Goal: Find specific page/section: Find specific page/section

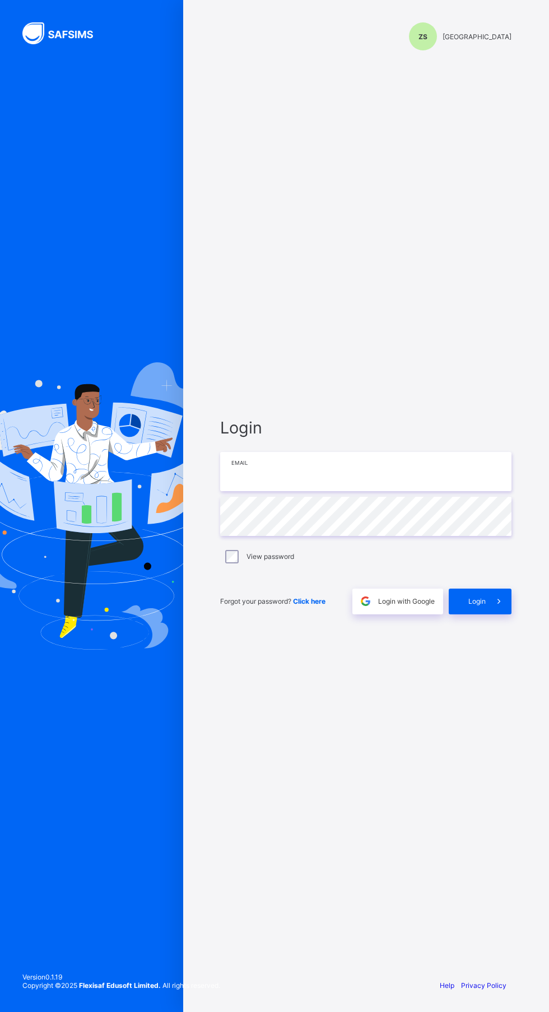
type input "**********"
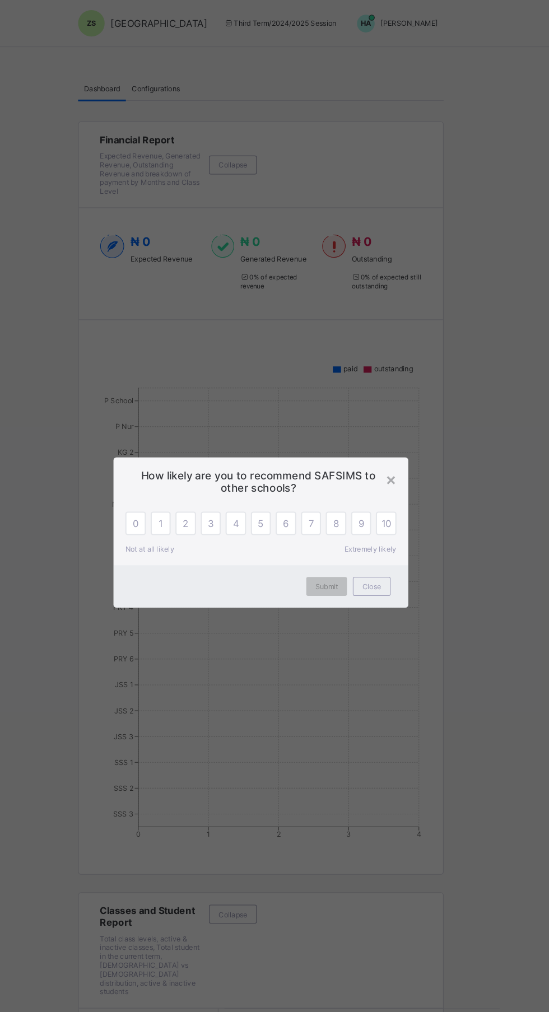
click at [382, 558] on span "Close" at bounding box center [380, 557] width 18 height 8
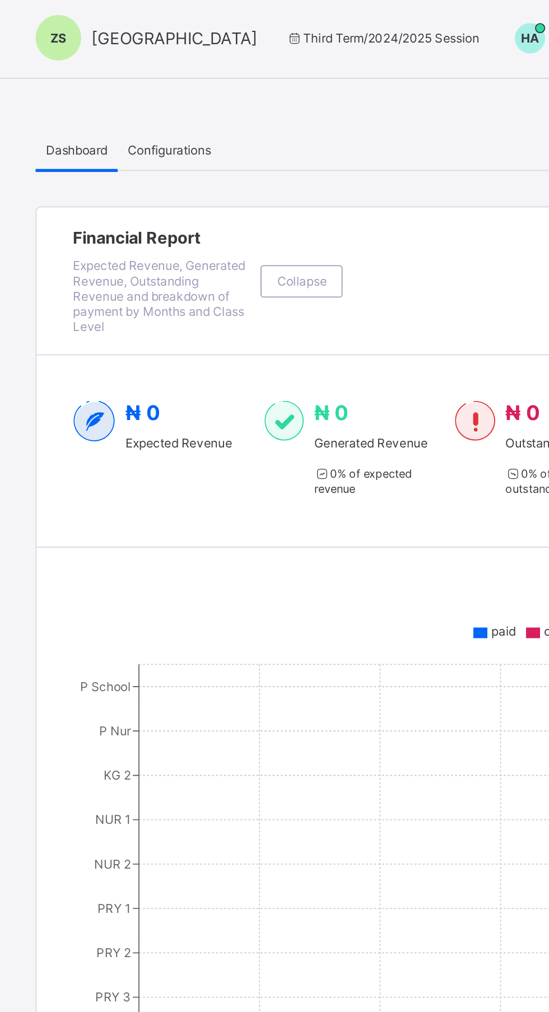
click at [195, 28] on span "[GEOGRAPHIC_DATA]" at bounding box center [178, 22] width 92 height 11
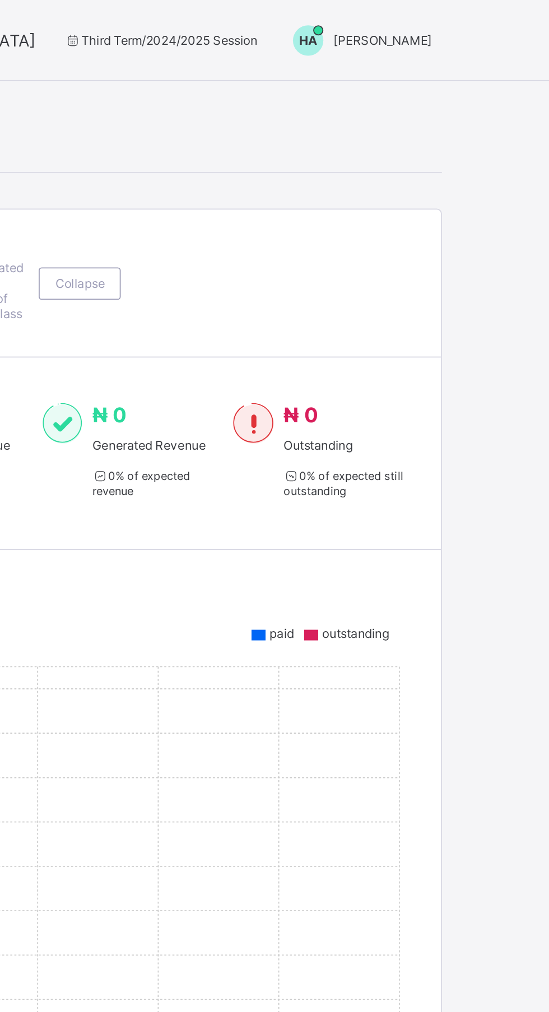
click at [418, 22] on span "[PERSON_NAME]" at bounding box center [415, 22] width 54 height 8
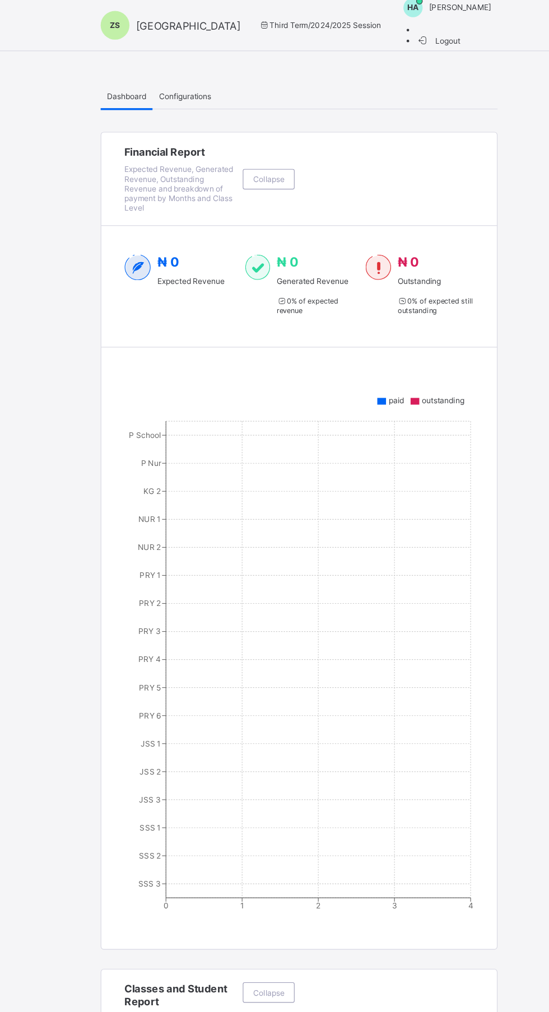
click at [175, 24] on span "[GEOGRAPHIC_DATA]" at bounding box center [178, 22] width 92 height 11
click at [116, 27] on div "ZS" at bounding box center [113, 22] width 25 height 25
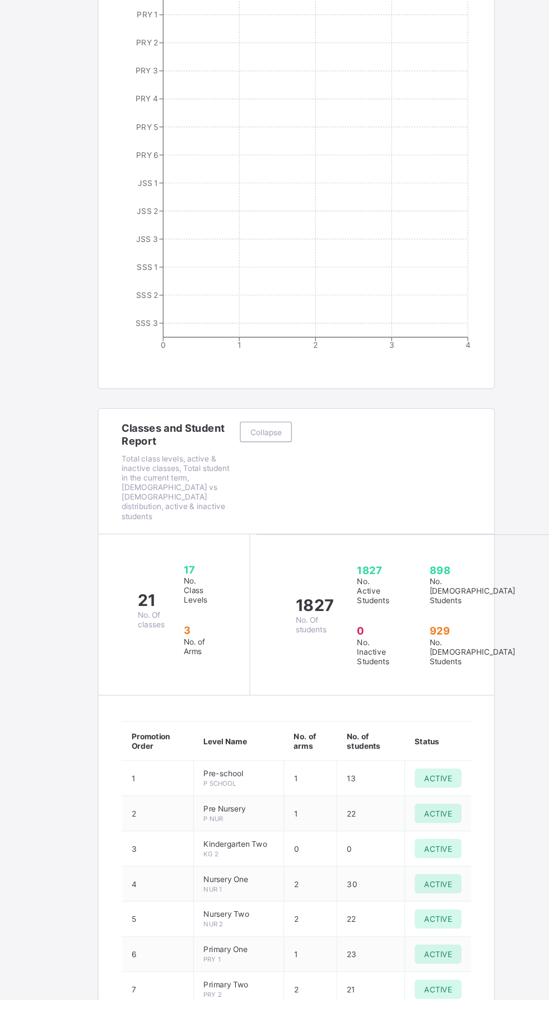
scroll to position [391, 0]
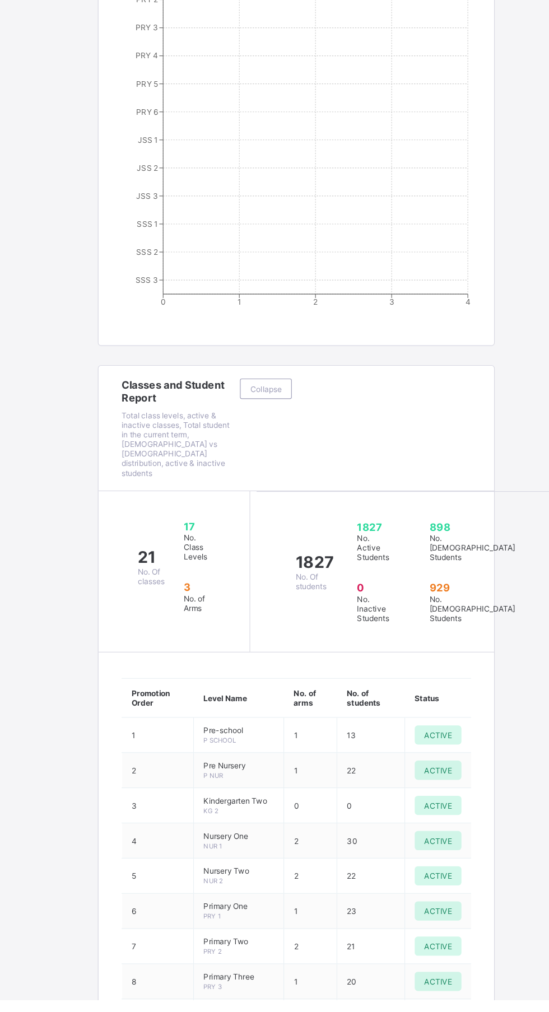
click at [321, 555] on div "Collapse" at bounding box center [274, 511] width 98 height 87
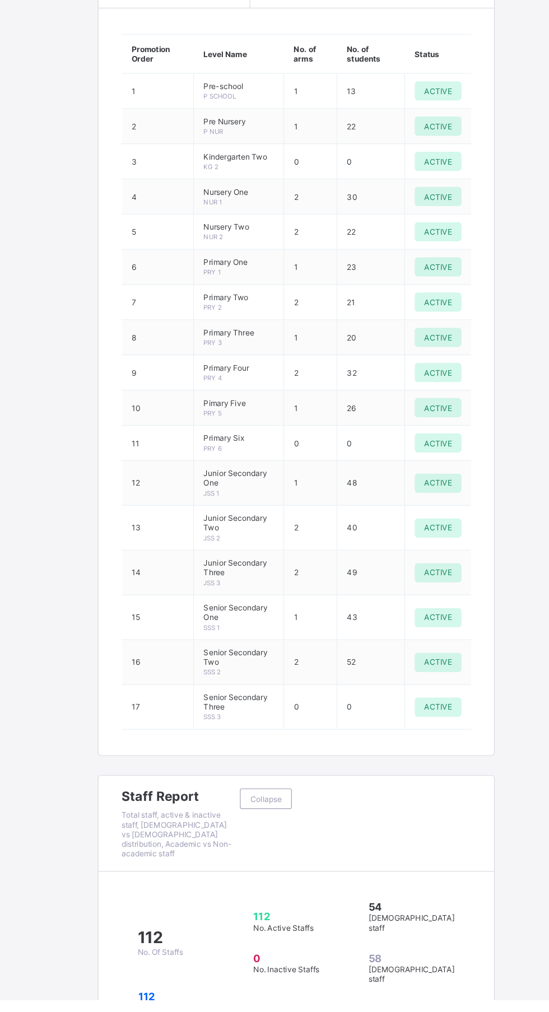
scroll to position [1155, 0]
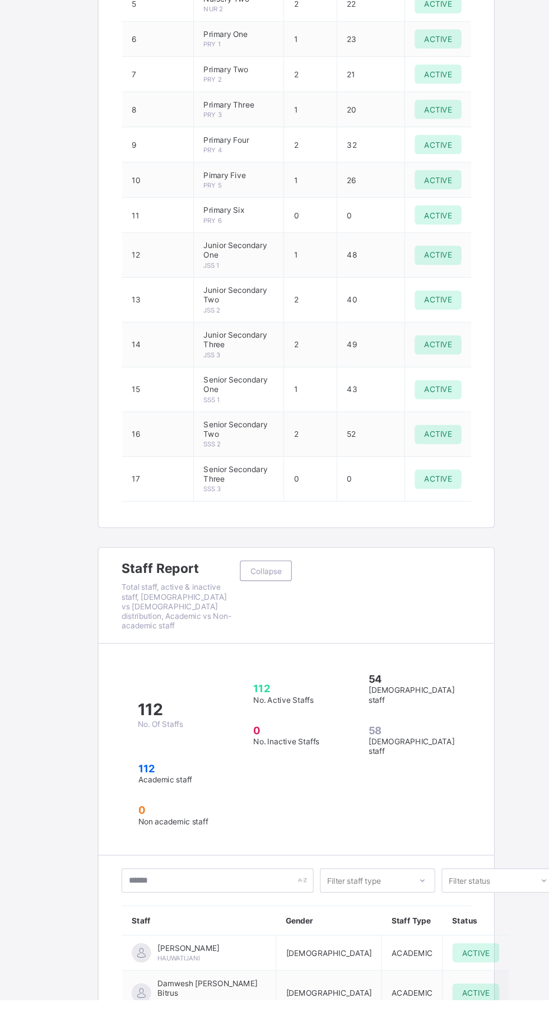
click at [248, 17] on span "Pre-school" at bounding box center [224, 12] width 62 height 8
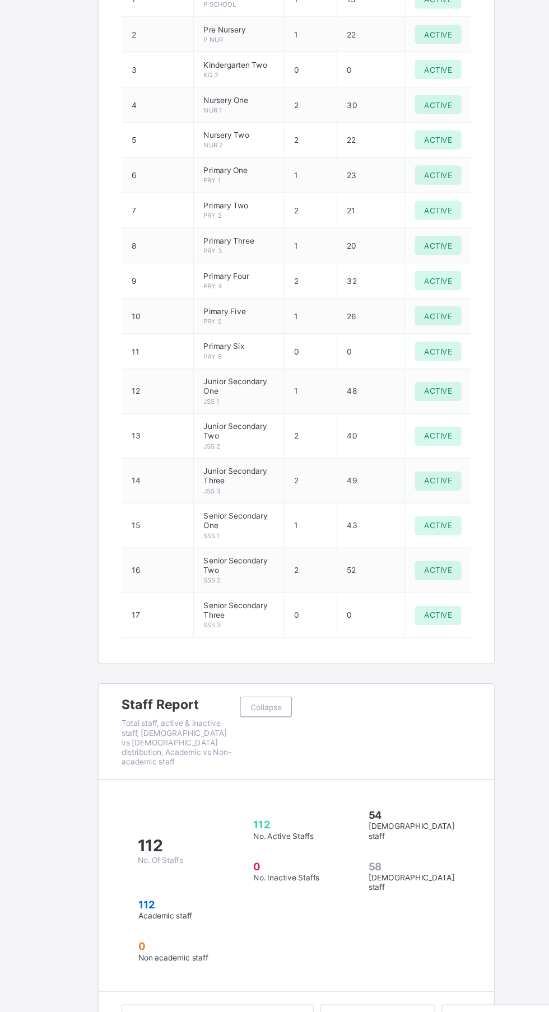
scroll to position [1158, 0]
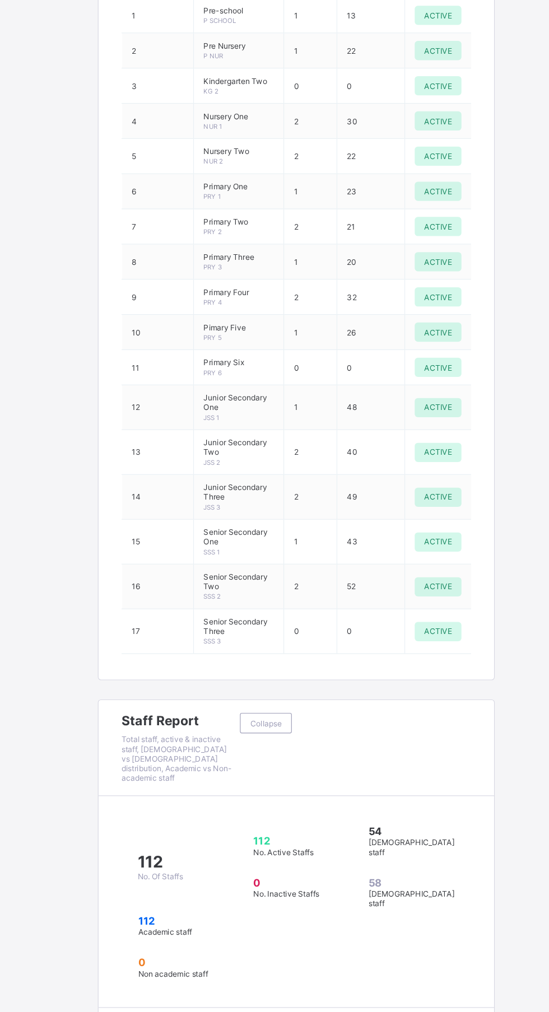
click at [264, 29] on td "Pre-school P School" at bounding box center [224, 13] width 79 height 31
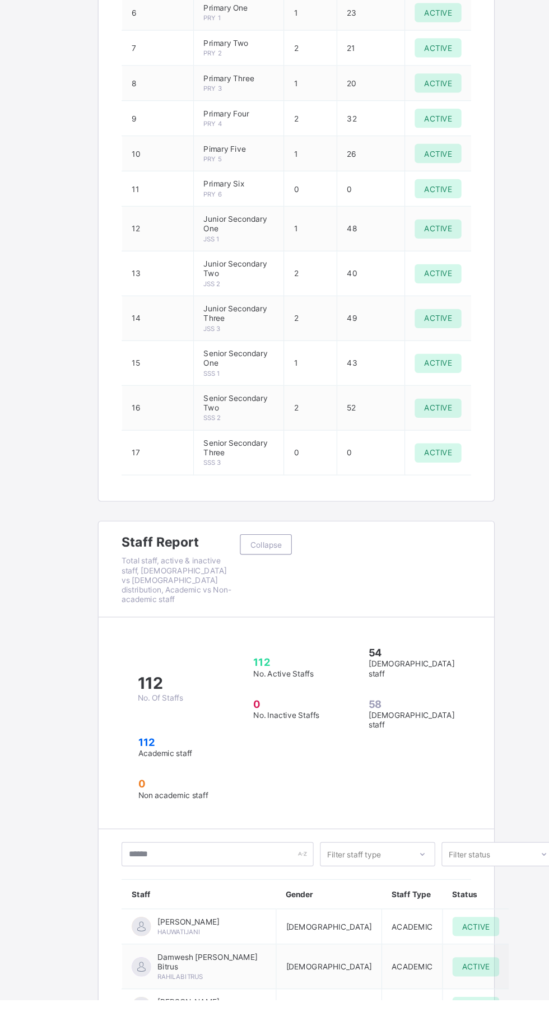
scroll to position [1210, 0]
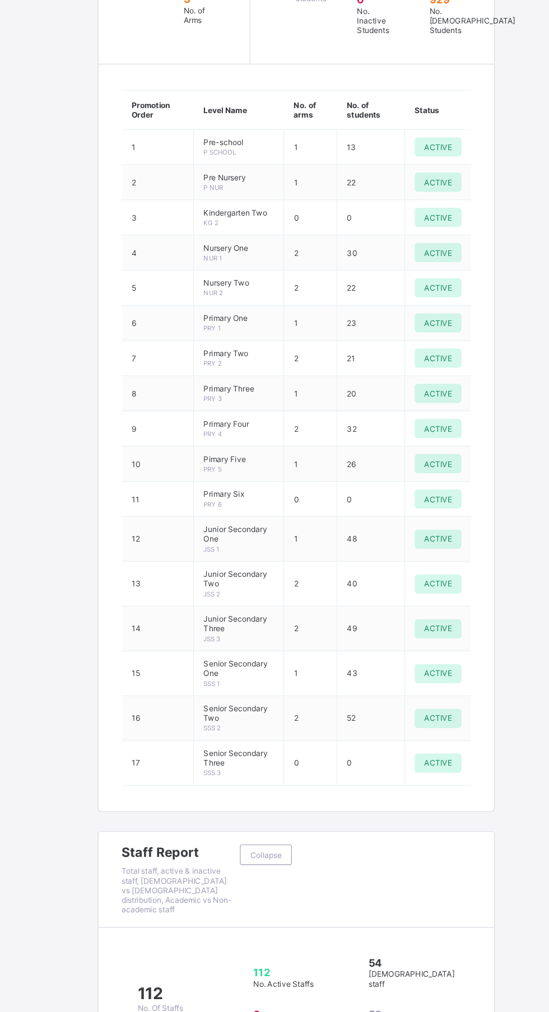
click at [410, 137] on div "ACTIVE" at bounding box center [398, 128] width 41 height 17
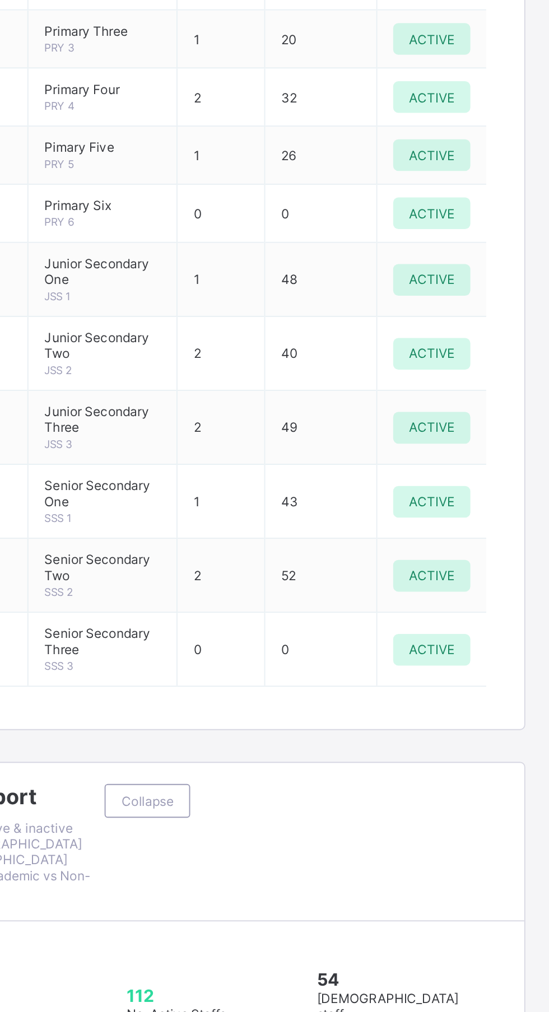
scroll to position [1364, 0]
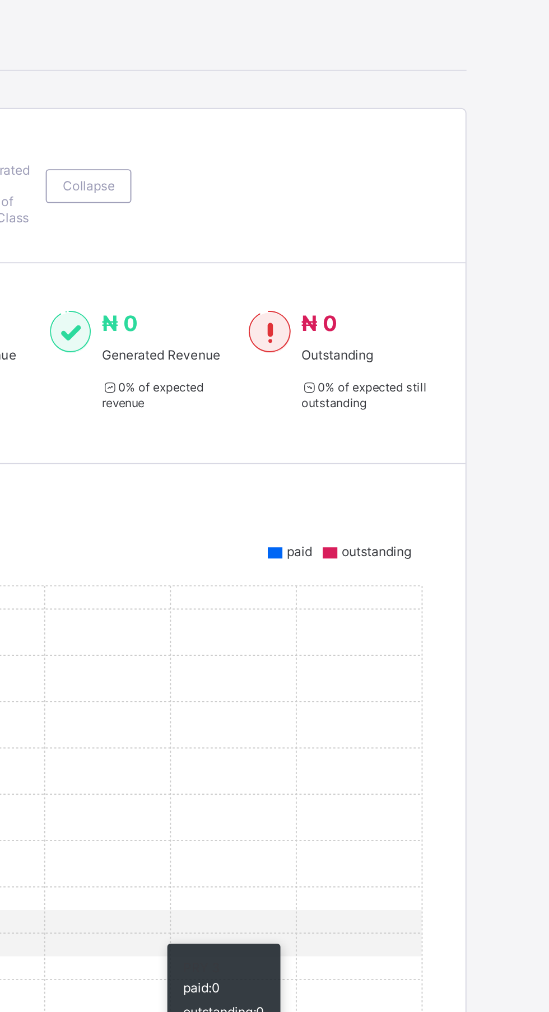
scroll to position [0, 0]
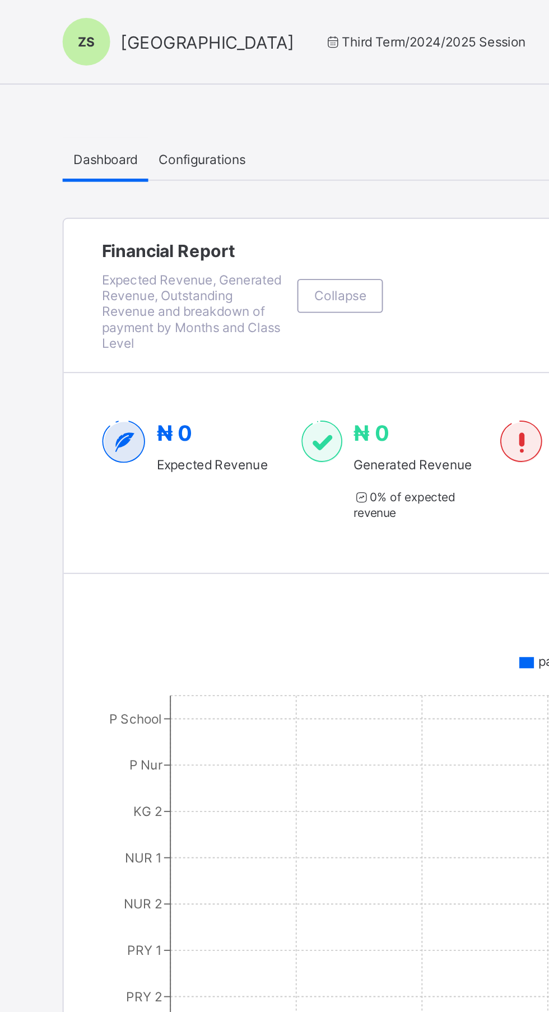
click at [265, 14] on div "Third Term / 2024/2025 Session HA [PERSON_NAME]" at bounding box center [339, 22] width 217 height 17
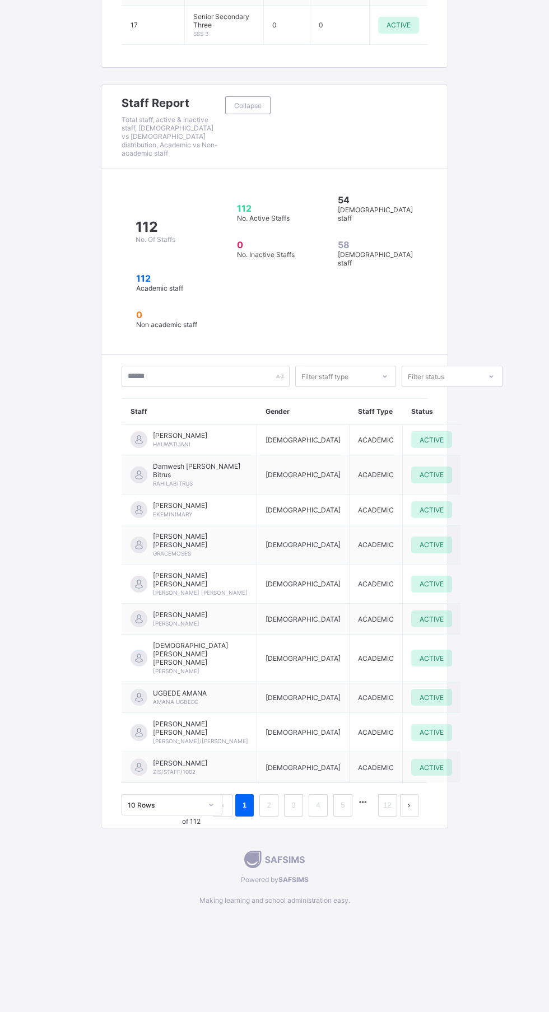
scroll to position [2188, 0]
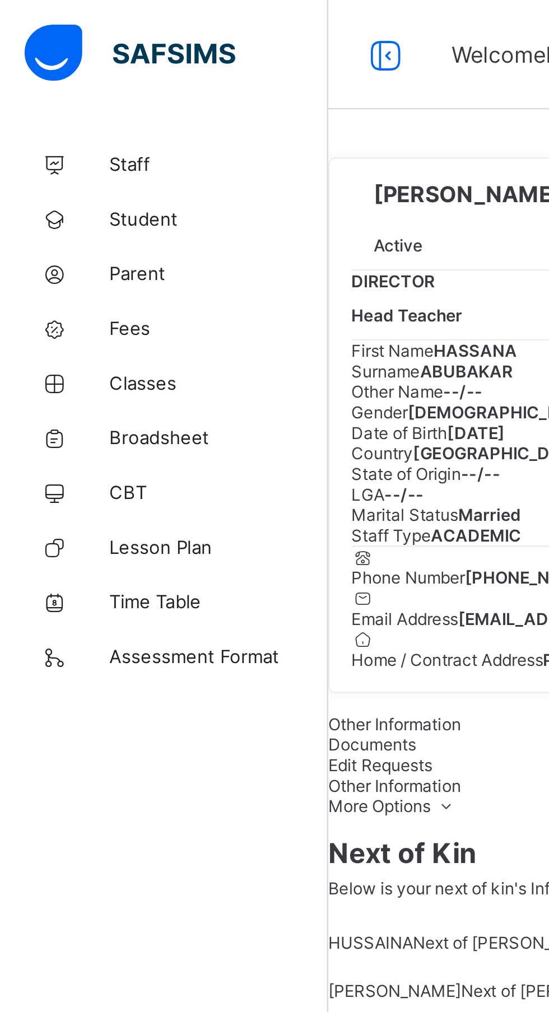
click at [69, 179] on span "Broadsheet" at bounding box center [90, 179] width 90 height 9
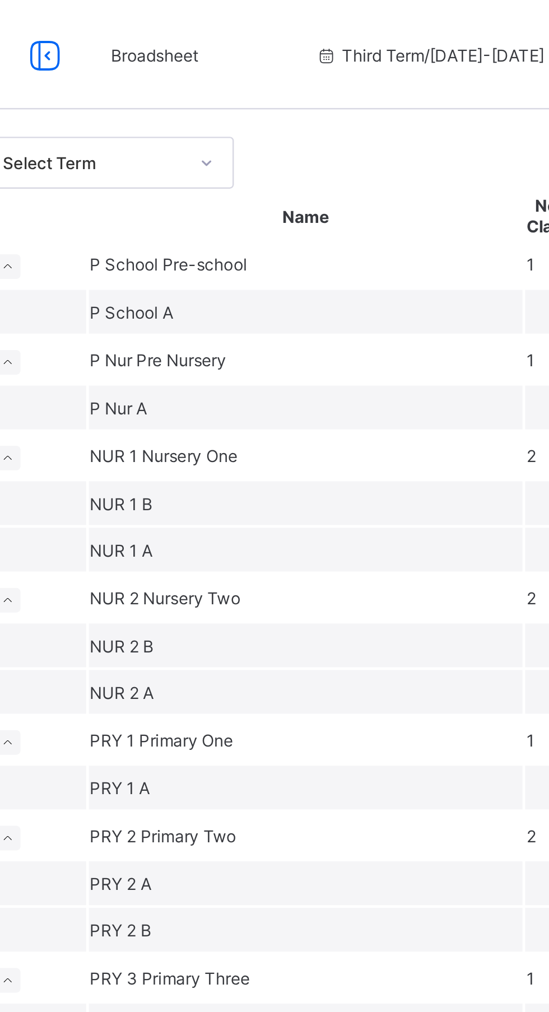
click at [251, 118] on td "P School Pre-school" at bounding box center [265, 108] width 178 height 19
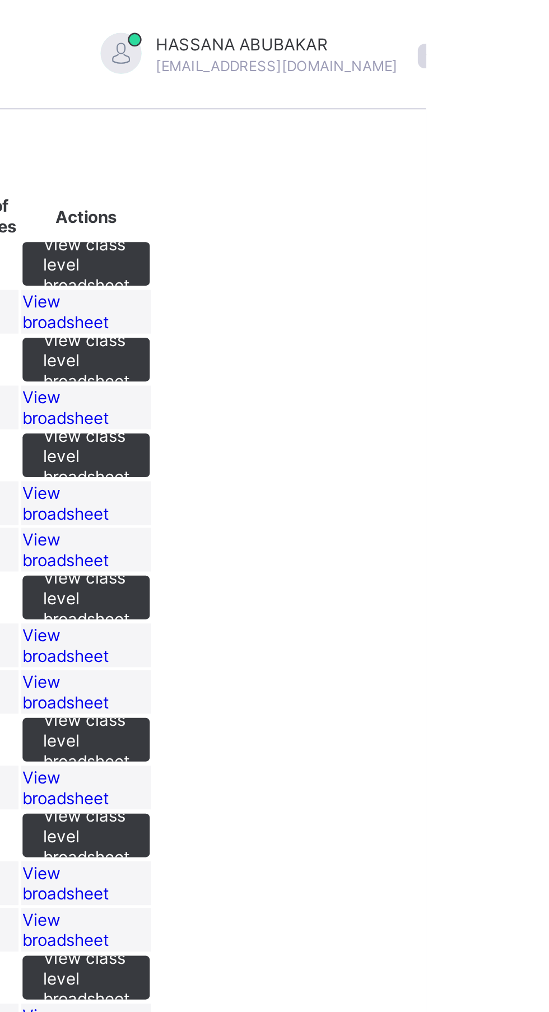
click at [427, 121] on span "View class level broadsheet" at bounding box center [409, 108] width 35 height 25
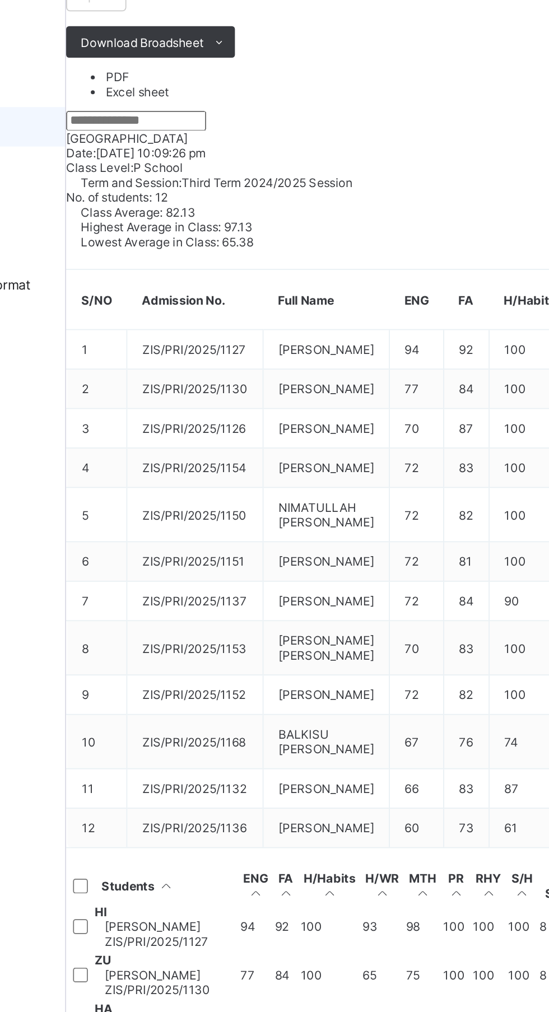
scroll to position [87, 429]
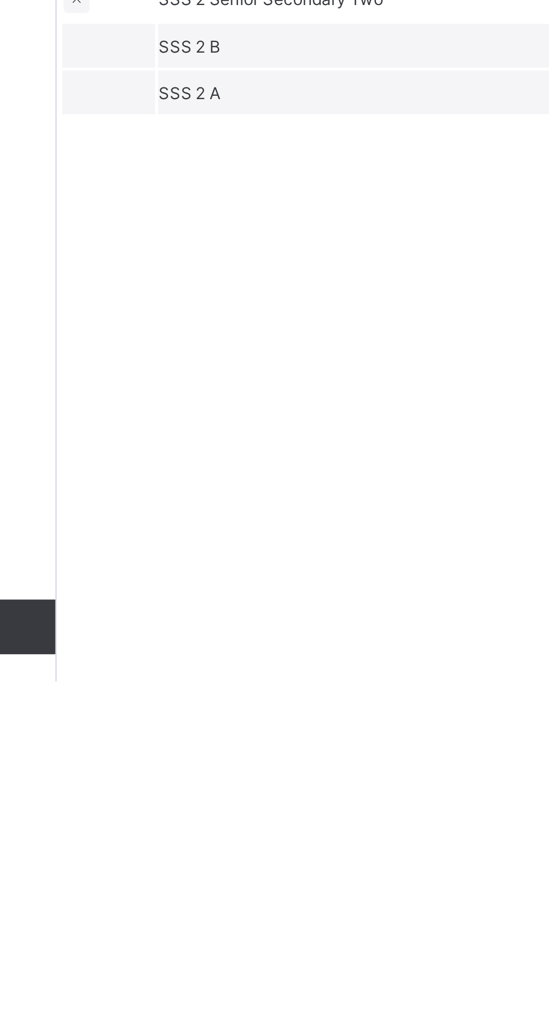
click at [256, 605] on td "JSS 2 B" at bounding box center [265, 596] width 178 height 18
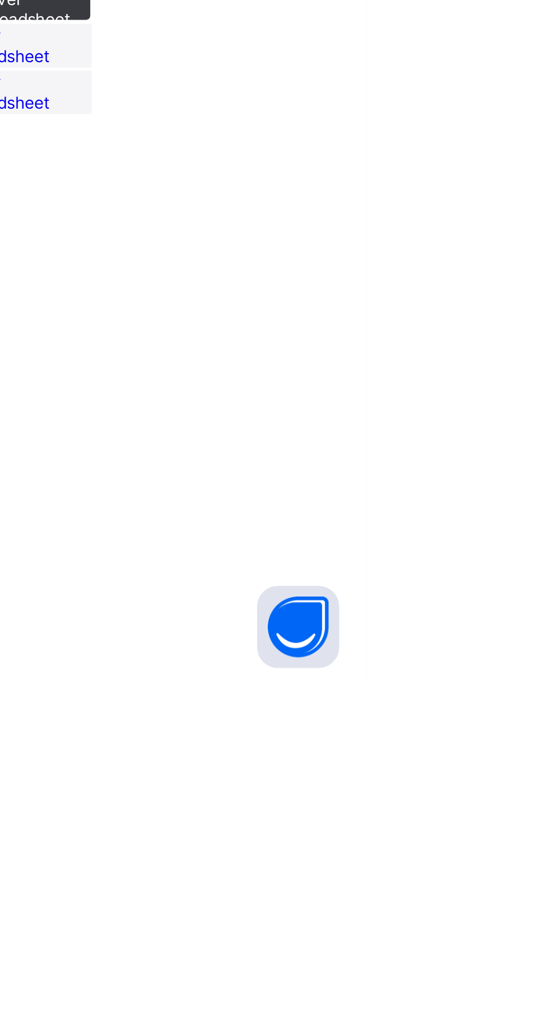
click at [419, 604] on span "View broadsheet" at bounding box center [401, 595] width 35 height 17
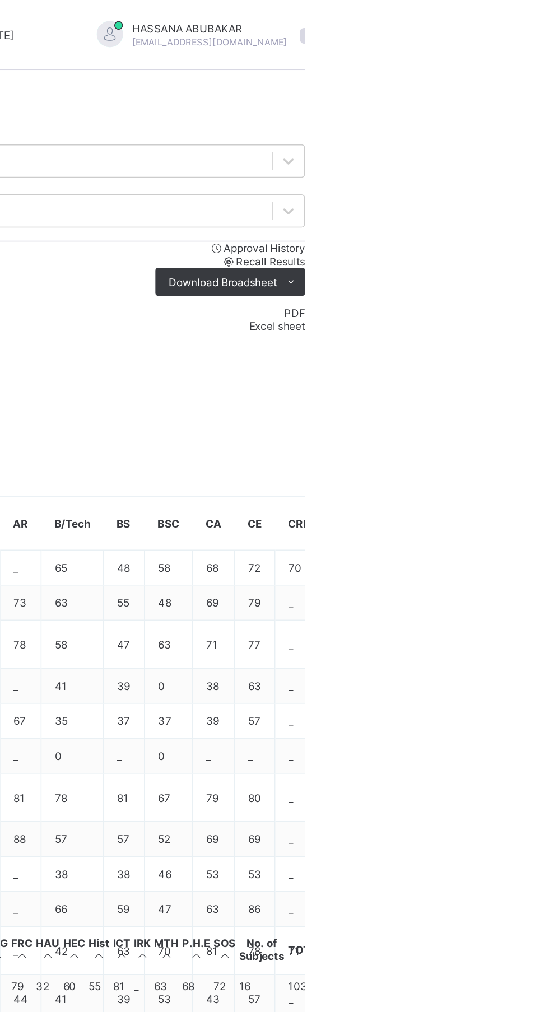
scroll to position [0, 437]
